Goal: Task Accomplishment & Management: Use online tool/utility

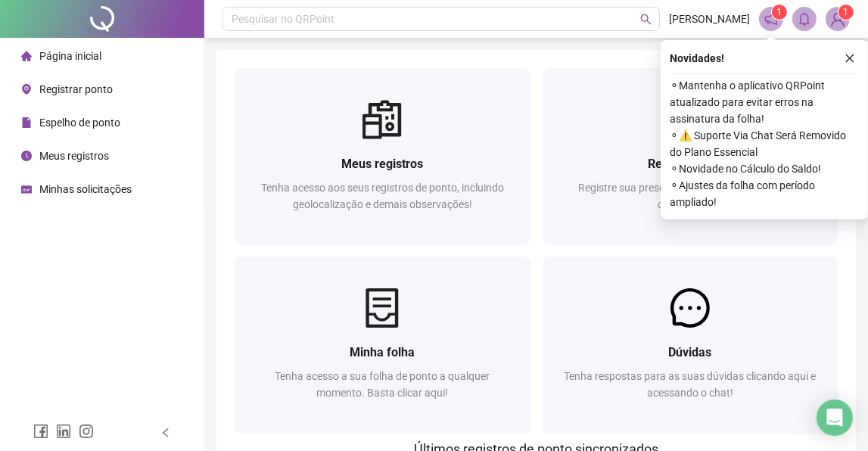
click at [495, 317] on div at bounding box center [383, 307] width 296 height 39
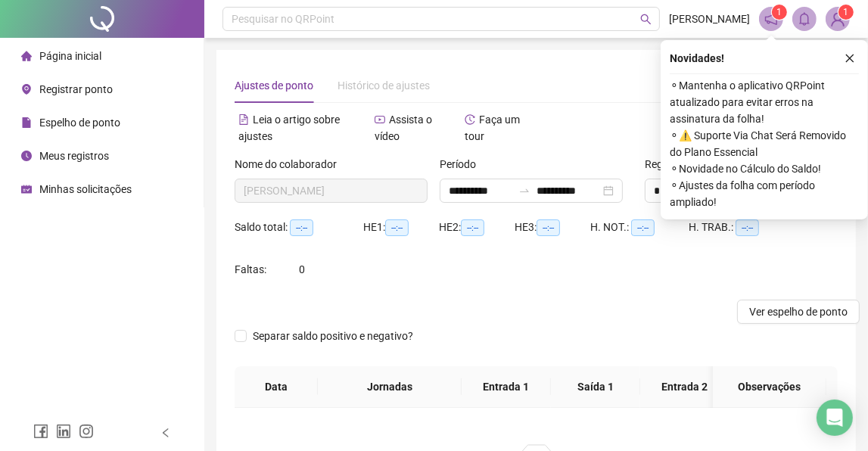
type input "**********"
click at [116, 94] on li "Registrar ponto" at bounding box center [102, 89] width 198 height 30
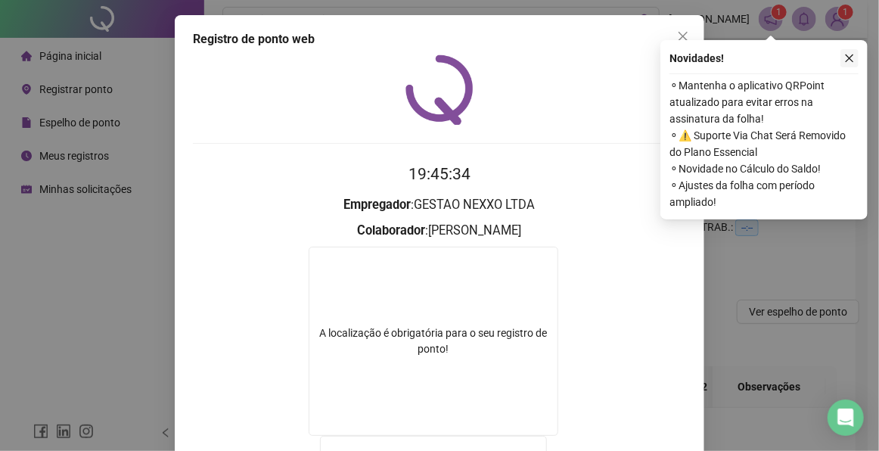
click at [849, 54] on icon "close" at bounding box center [850, 58] width 11 height 11
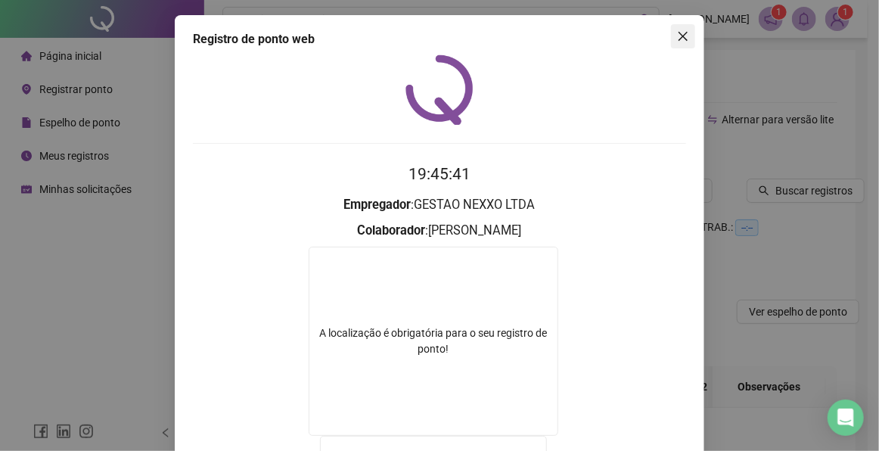
click at [684, 43] on button "Close" at bounding box center [683, 36] width 24 height 24
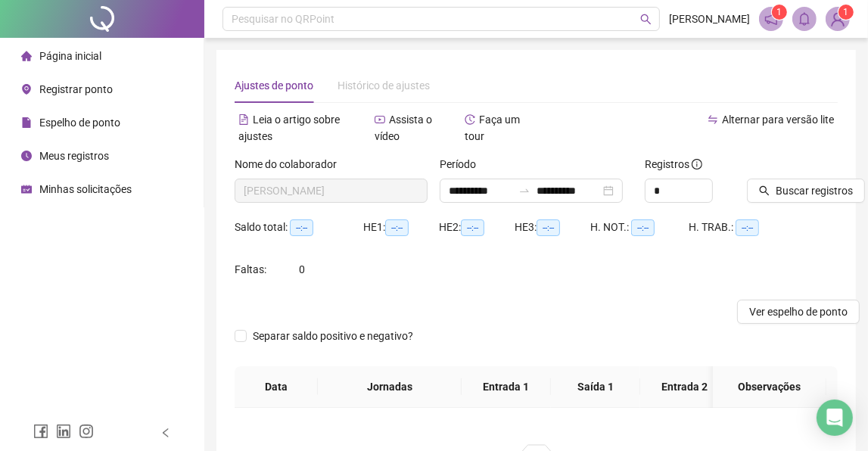
click at [92, 92] on span "Registrar ponto" at bounding box center [75, 89] width 73 height 12
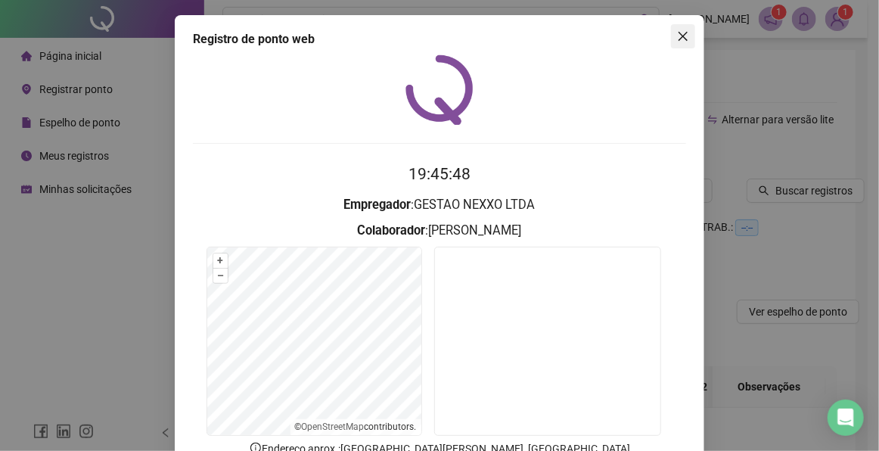
click at [678, 39] on icon "close" at bounding box center [683, 36] width 12 height 12
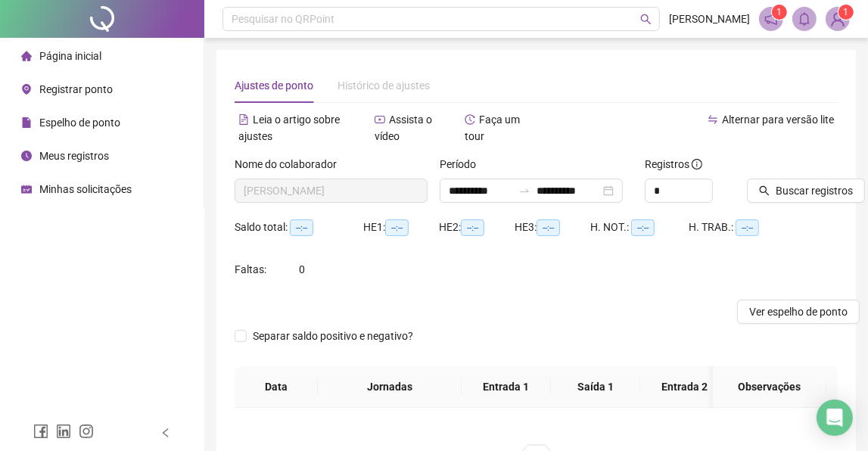
click at [88, 89] on span "Registrar ponto" at bounding box center [75, 89] width 73 height 12
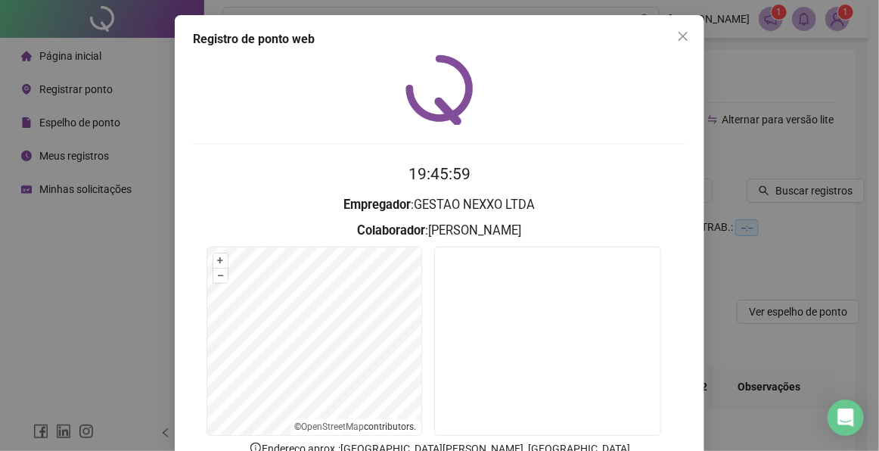
scroll to position [105, 0]
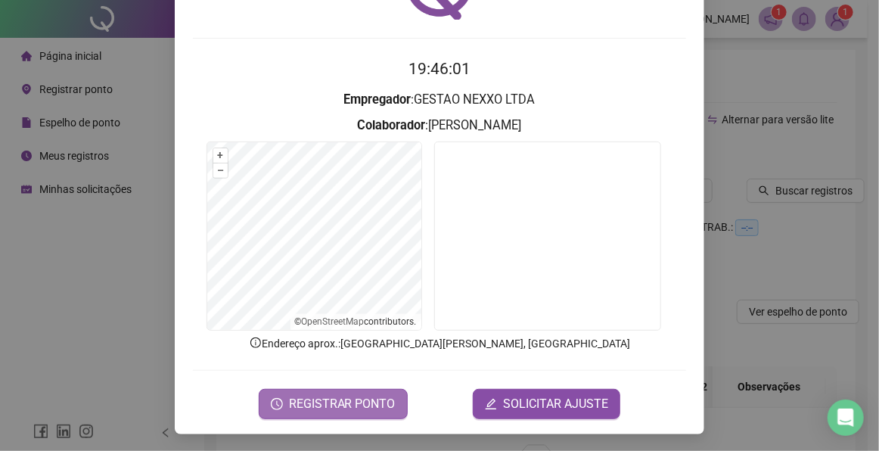
click at [333, 397] on span "REGISTRAR PONTO" at bounding box center [342, 404] width 107 height 18
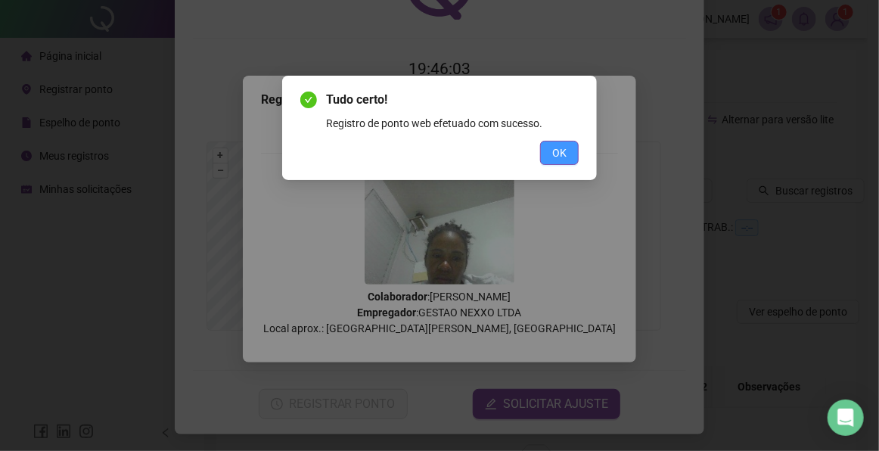
click at [575, 145] on button "OK" at bounding box center [559, 153] width 39 height 24
